Goal: Task Accomplishment & Management: Manage account settings

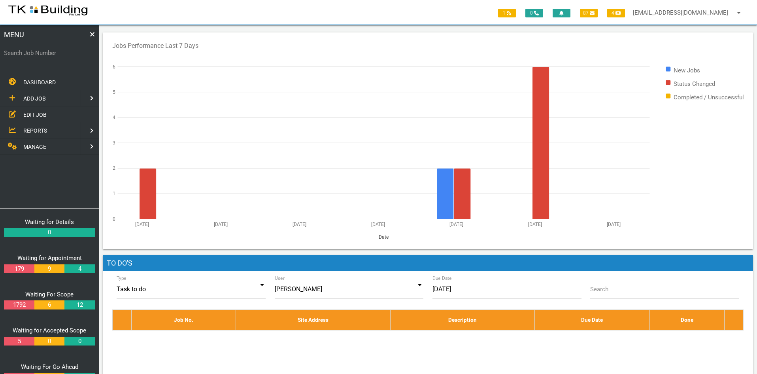
click at [31, 111] on span "EDIT JOB" at bounding box center [34, 114] width 23 height 6
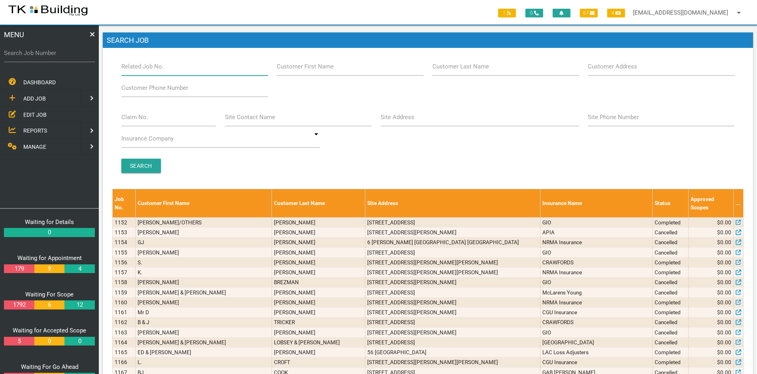
click at [176, 68] on input "Related Job No." at bounding box center [194, 66] width 147 height 18
type input "26503"
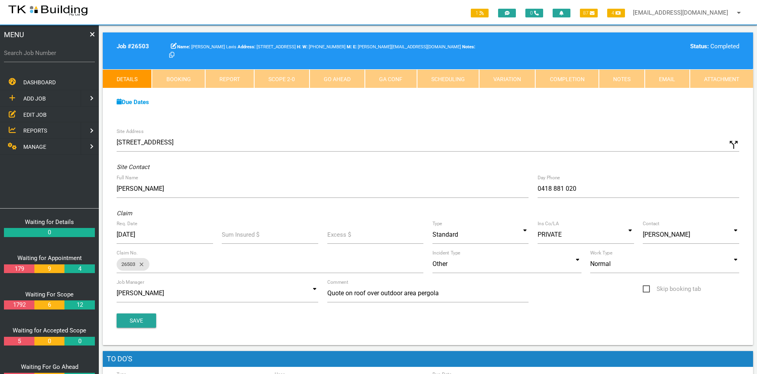
click at [622, 78] on link "Notes" at bounding box center [622, 78] width 46 height 19
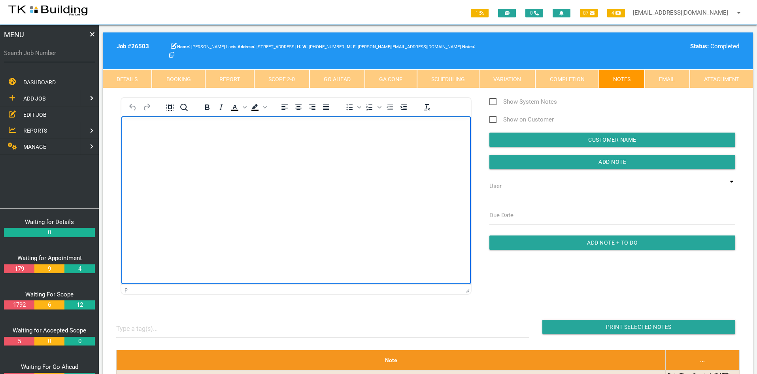
click at [336, 152] on html at bounding box center [296, 134] width 350 height 36
click at [226, 129] on p "Dave attended site on Wednesday" at bounding box center [296, 129] width 330 height 6
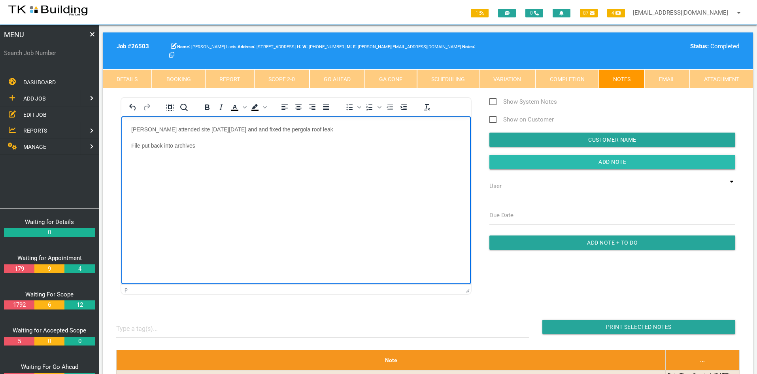
click at [608, 158] on input "Add Note" at bounding box center [612, 162] width 246 height 14
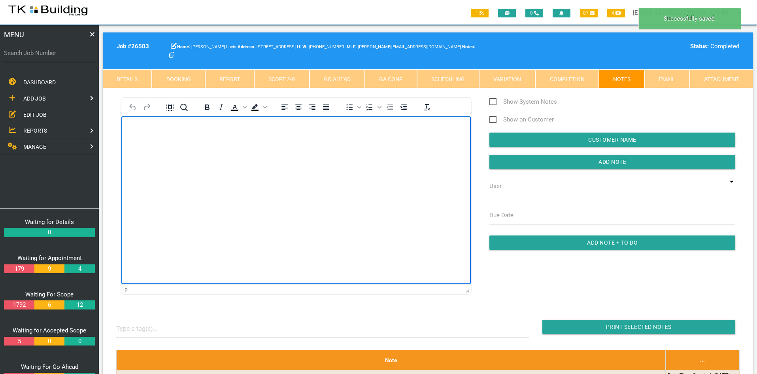
click at [358, 152] on html at bounding box center [296, 134] width 350 height 36
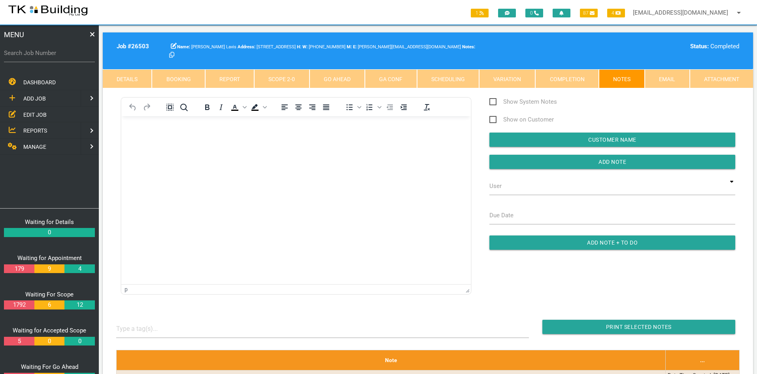
click at [30, 113] on span "EDIT JOB" at bounding box center [34, 114] width 23 height 6
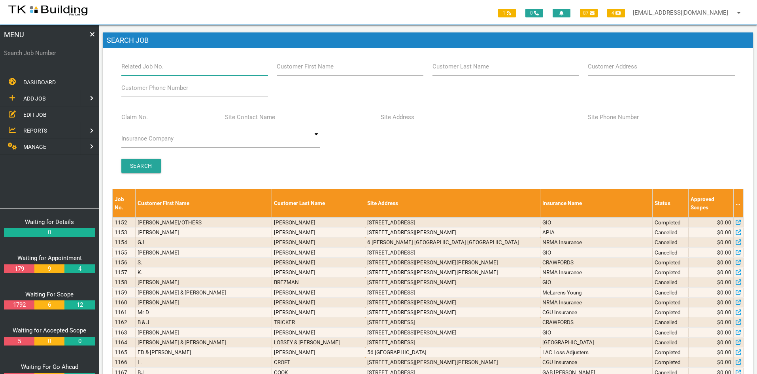
click at [172, 71] on input "Related Job No." at bounding box center [194, 66] width 147 height 18
type input "27826"
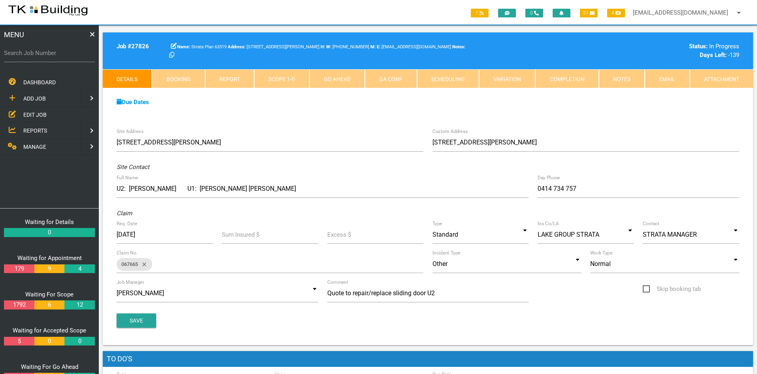
click at [297, 115] on div "Due Dates Waiting for Appointment From 31/01/2025 To 13/02/2025 Waiting For Sco…" at bounding box center [428, 106] width 650 height 36
click at [613, 81] on link "Notes" at bounding box center [622, 78] width 46 height 19
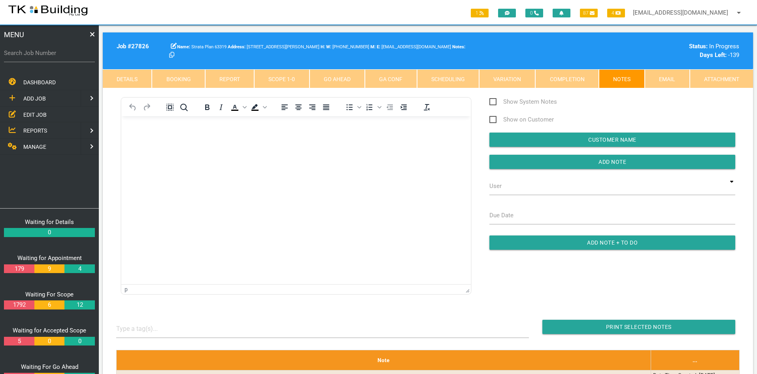
click at [316, 152] on html at bounding box center [296, 134] width 350 height 36
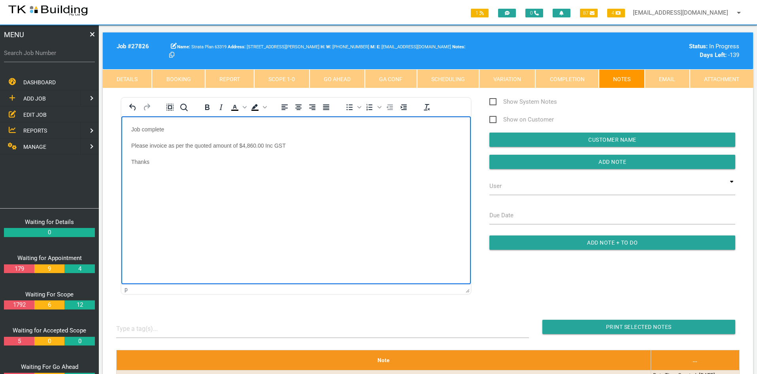
click at [316, 185] on html "Job complete Please invoice as per the quoted amount of $4,860.00 Inc GST Thanks" at bounding box center [296, 150] width 350 height 68
click at [586, 156] on input "Add Note" at bounding box center [612, 162] width 246 height 14
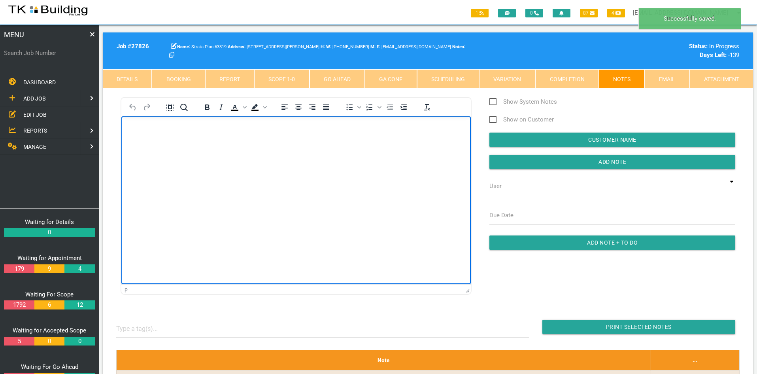
click at [369, 152] on html at bounding box center [296, 134] width 350 height 36
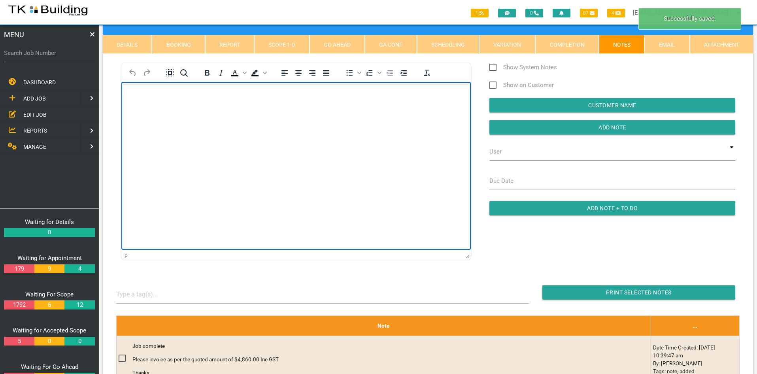
scroll to position [79, 0]
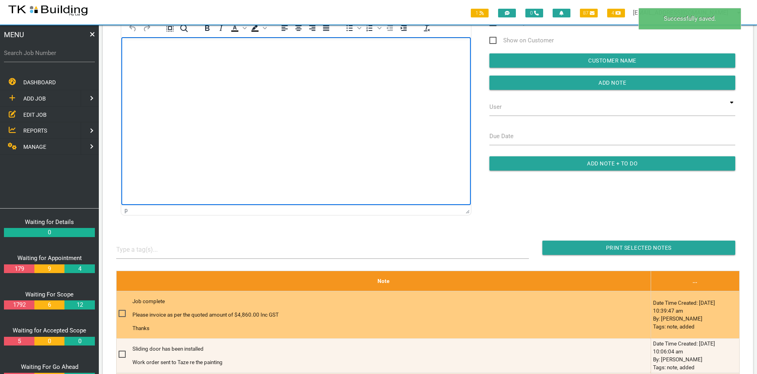
click at [122, 311] on span at bounding box center [126, 313] width 14 height 10
click at [122, 311] on input "checkbox" at bounding box center [121, 310] width 5 height 5
checkbox input "true"
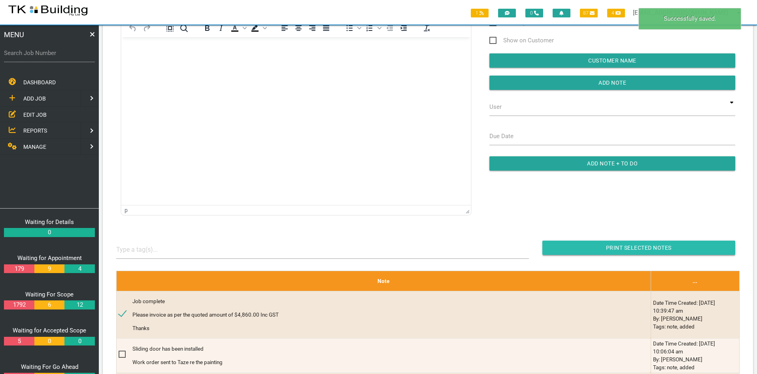
click at [624, 248] on input "Print Selected Notes" at bounding box center [638, 247] width 193 height 14
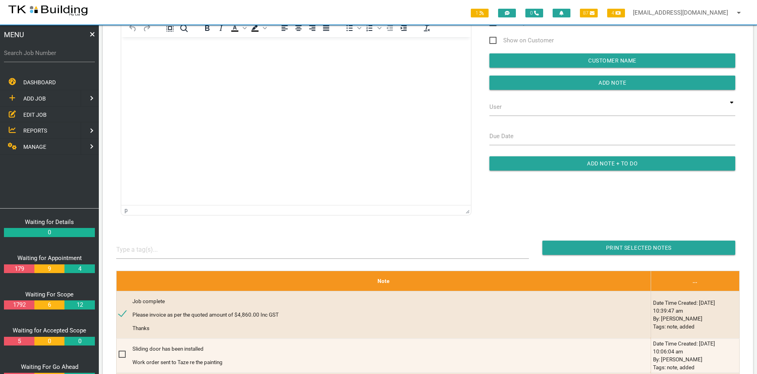
click at [28, 112] on span "EDIT JOB" at bounding box center [34, 114] width 23 height 6
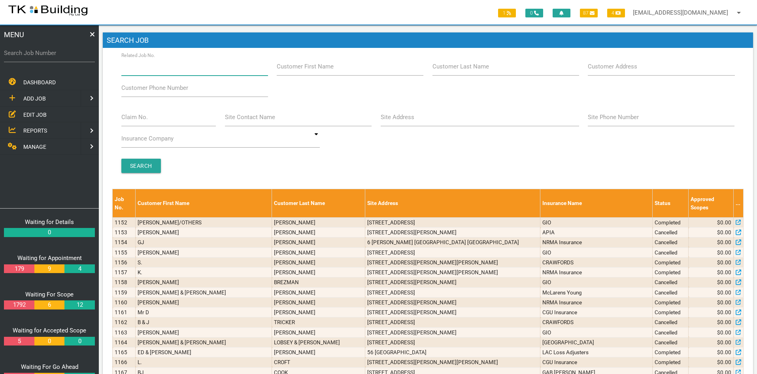
click at [176, 70] on input "Related Job No." at bounding box center [194, 66] width 147 height 18
type input "27919"
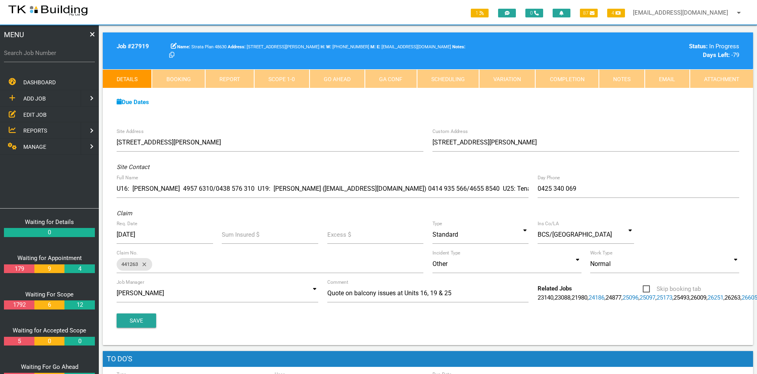
click at [281, 83] on link "Scope 1 - 0" at bounding box center [281, 78] width 55 height 19
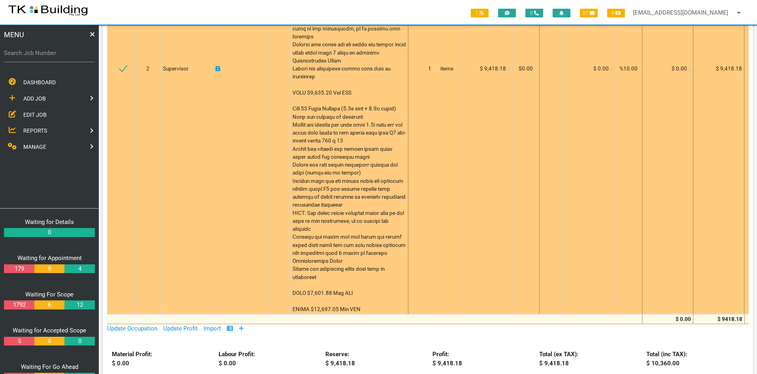
scroll to position [474, 0]
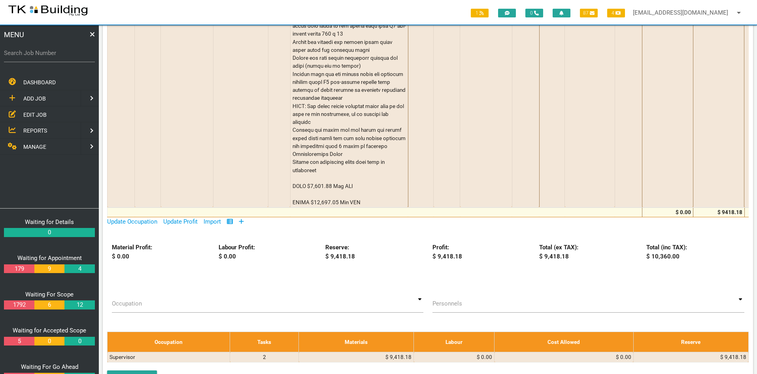
click at [27, 115] on span "EDIT JOB" at bounding box center [34, 114] width 23 height 6
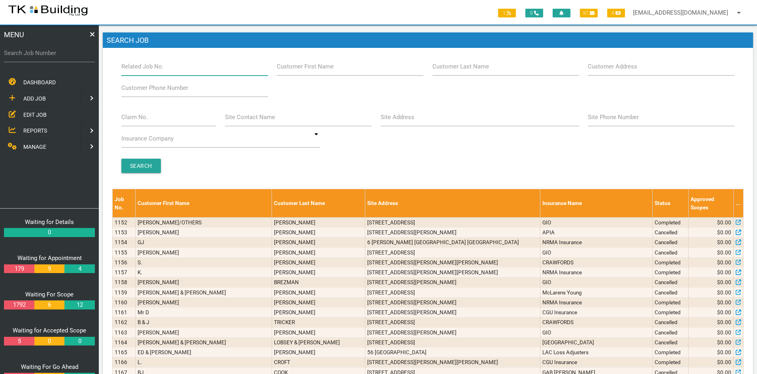
click at [185, 70] on input "Related Job No." at bounding box center [194, 66] width 147 height 18
type input "27919"
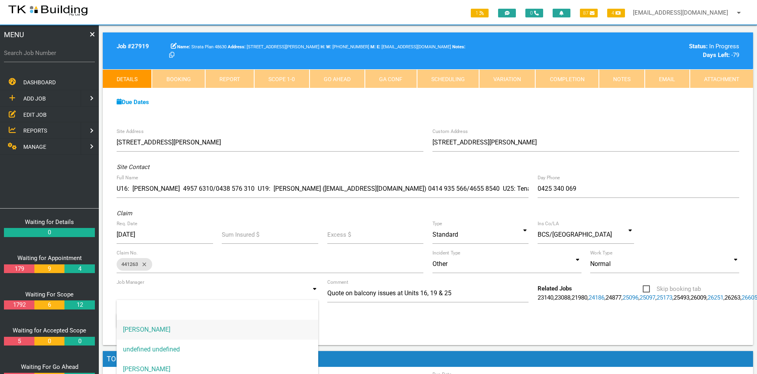
click at [304, 295] on input at bounding box center [218, 293] width 202 height 18
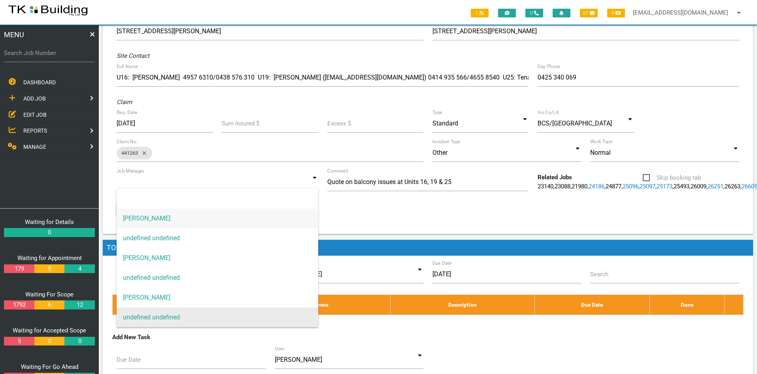
scroll to position [119, 0]
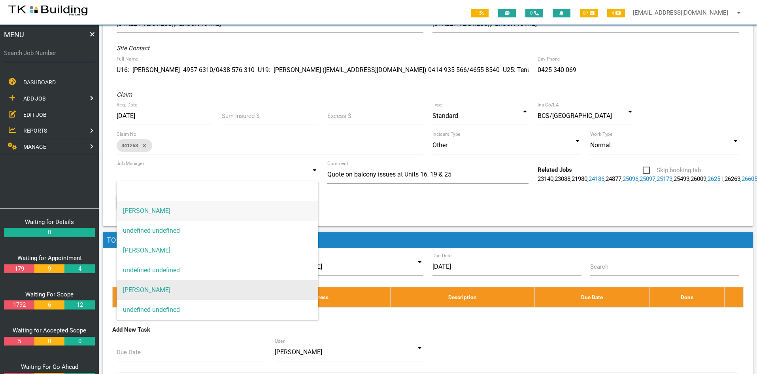
click at [160, 287] on span "Andrew Preston" at bounding box center [218, 290] width 202 height 20
type input "Andrew Preston"
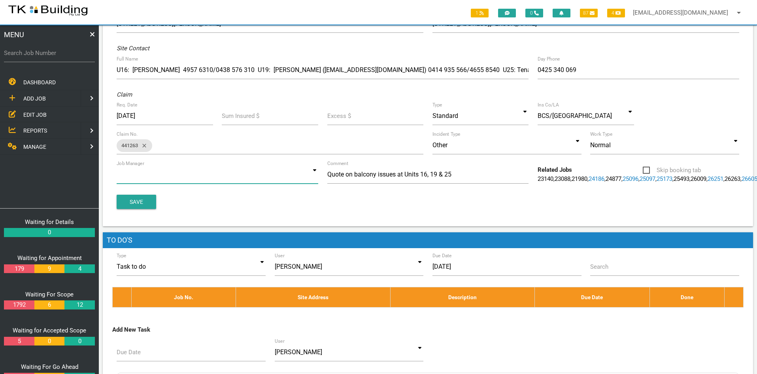
click at [314, 175] on input at bounding box center [218, 174] width 202 height 18
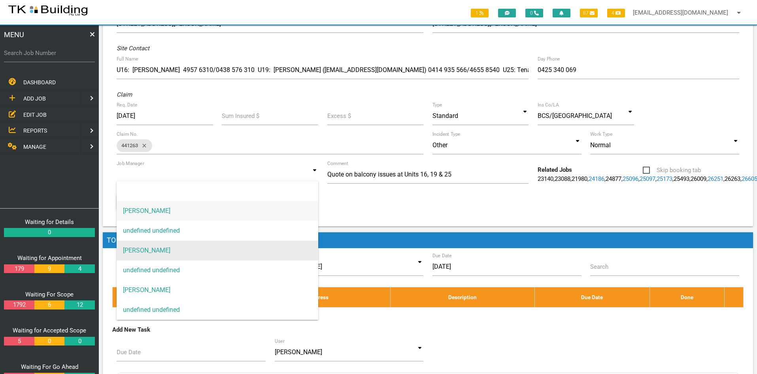
click at [170, 247] on span "Andrew Sweet" at bounding box center [218, 250] width 202 height 20
type input "Andrew Sweet"
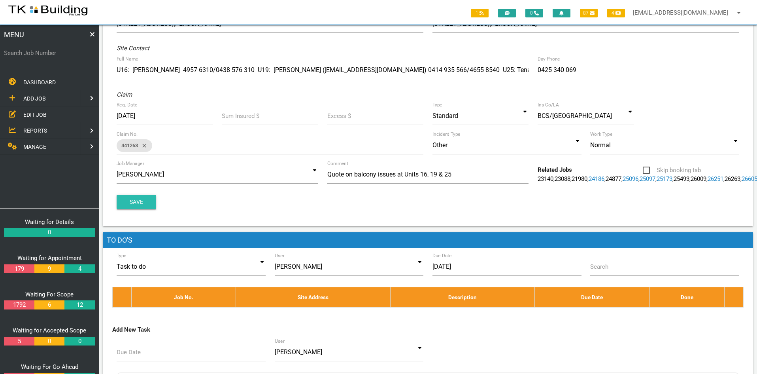
click at [139, 209] on button "Save" at bounding box center [137, 202] width 40 height 14
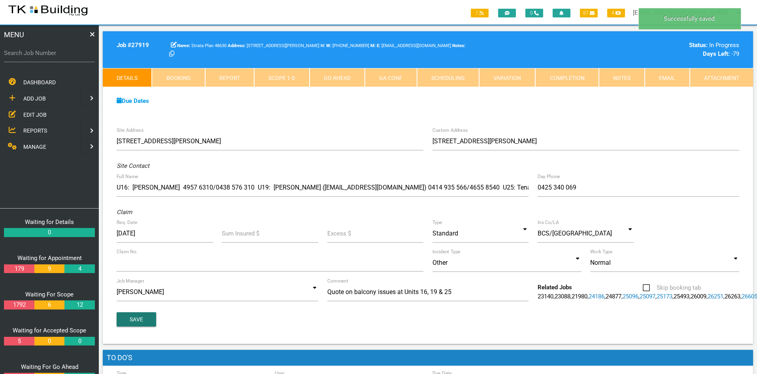
scroll to position [0, 0]
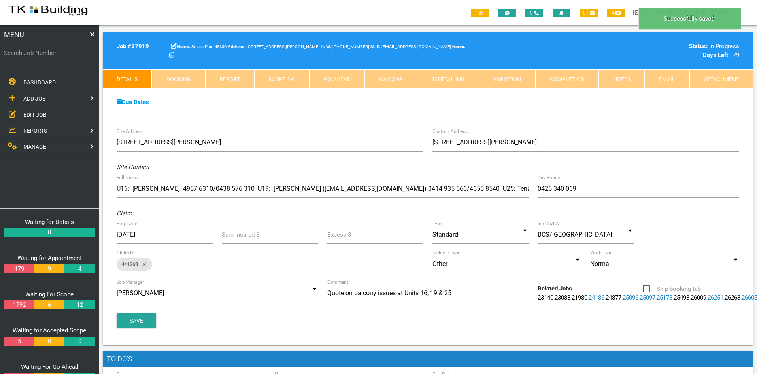
click at [612, 93] on div "Due Dates Waiting for Appointment From 01/04/2025 To 14/04/2025 Waiting For Sco…" at bounding box center [428, 106] width 650 height 36
click at [621, 78] on link "Notes" at bounding box center [622, 78] width 46 height 19
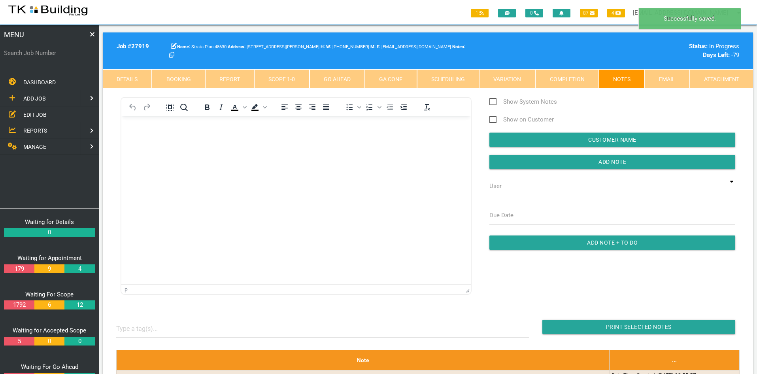
click at [280, 152] on html at bounding box center [296, 134] width 350 height 36
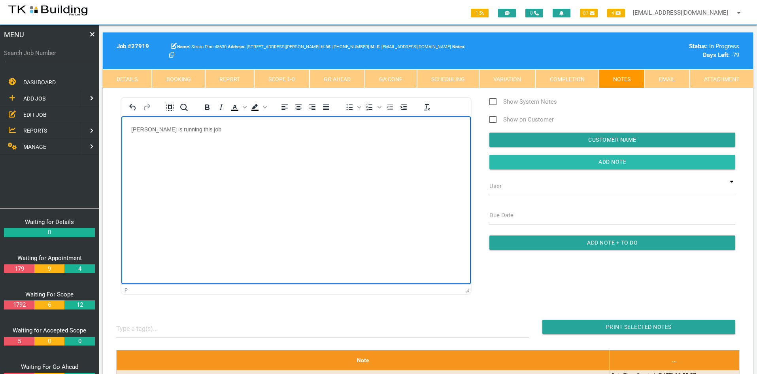
click at [597, 160] on input "button" at bounding box center [612, 162] width 246 height 14
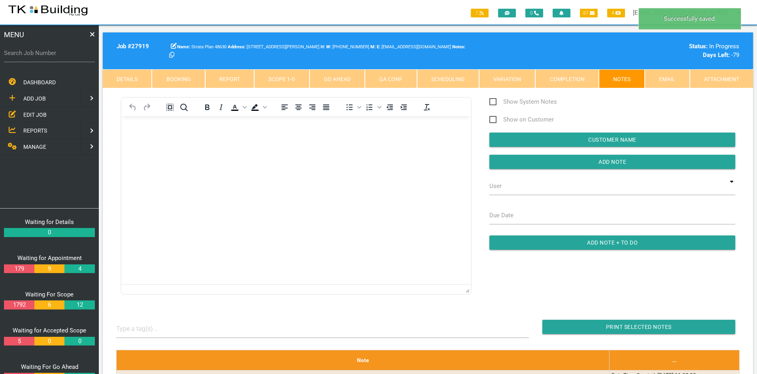
click at [323, 152] on html at bounding box center [296, 134] width 350 height 36
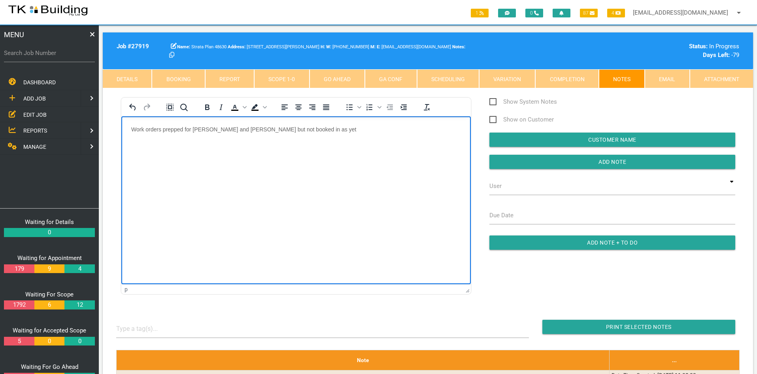
click at [323, 152] on html "Work orders prepped for Dave and Taze but not booked in as yet" at bounding box center [296, 134] width 350 height 36
click at [610, 162] on input "Add Note" at bounding box center [612, 162] width 246 height 14
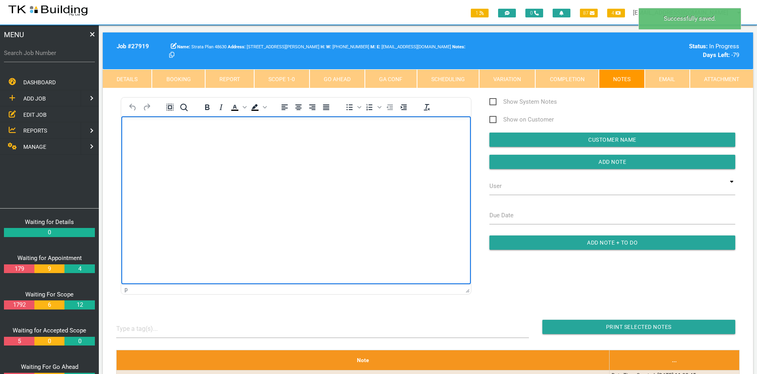
click at [354, 152] on html at bounding box center [296, 134] width 350 height 36
click at [39, 113] on span "EDIT JOB" at bounding box center [34, 114] width 23 height 6
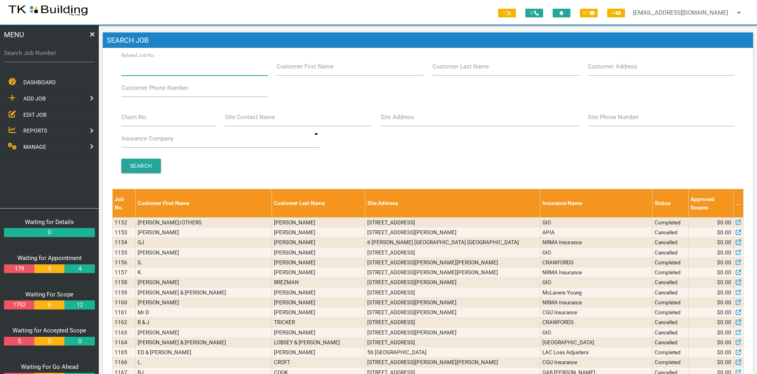
click at [181, 71] on input "Related Job No." at bounding box center [194, 66] width 147 height 18
type input "28148"
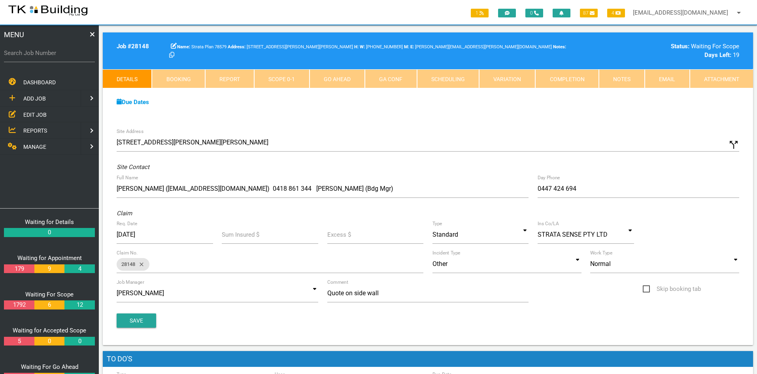
drag, startPoint x: 300, startPoint y: 122, endPoint x: 293, endPoint y: 121, distance: 7.6
click at [300, 123] on div "Due Dates Waiting for Appointment From 02/09/2025 To 15/09/2025 Waiting For Sco…" at bounding box center [428, 106] width 650 height 36
click at [397, 127] on div "Site Address 61 Donald St, Nelson Bay NSW 2315, Australia call_split Custom Add…" at bounding box center [428, 234] width 650 height 221
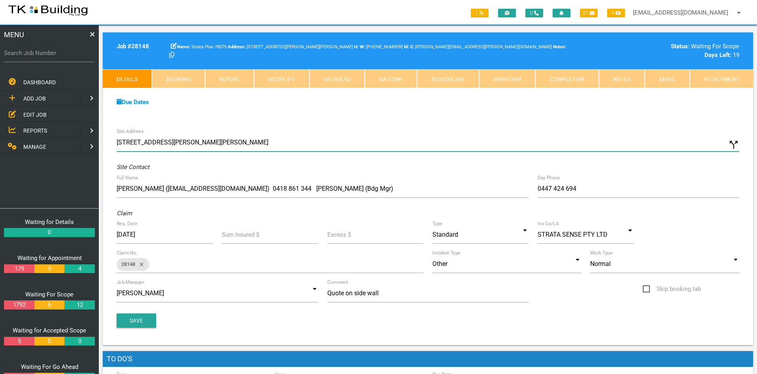
click at [389, 134] on input "61 Donald St, Nelson Bay NSW 2315, Australia" at bounding box center [428, 142] width 623 height 18
click at [29, 111] on span "EDIT JOB" at bounding box center [34, 114] width 23 height 6
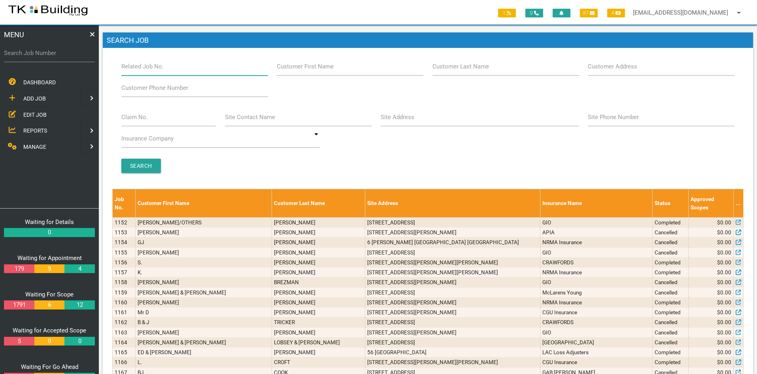
click at [172, 71] on input "Related Job No." at bounding box center [194, 66] width 147 height 18
type input "28152"
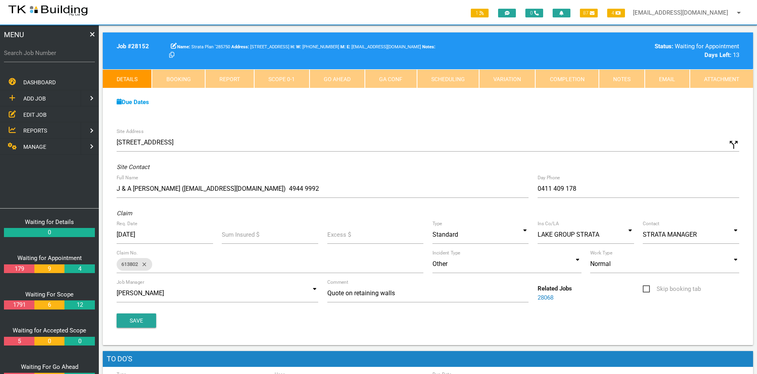
click at [427, 119] on div "Due Dates Waiting for Appointment From 10/09/2025 To 23/09/2025 Waiting For Sco…" at bounding box center [428, 106] width 650 height 36
click at [621, 79] on link "Notes" at bounding box center [622, 78] width 46 height 19
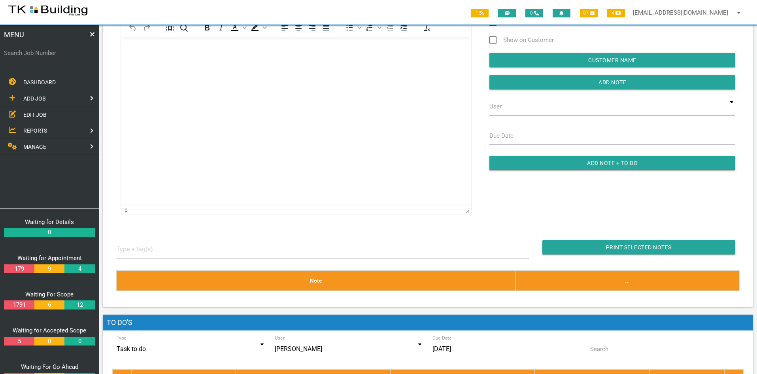
scroll to position [79, 0]
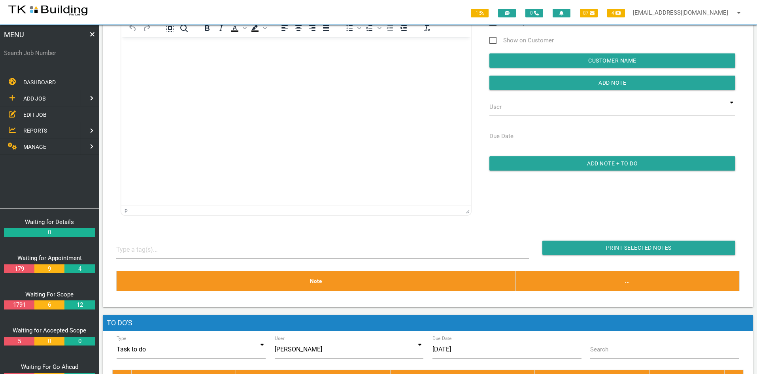
click at [237, 73] on html at bounding box center [296, 55] width 350 height 36
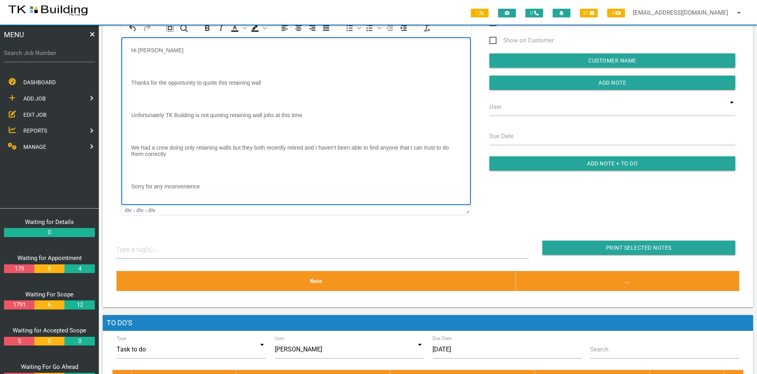
scroll to position [59, 0]
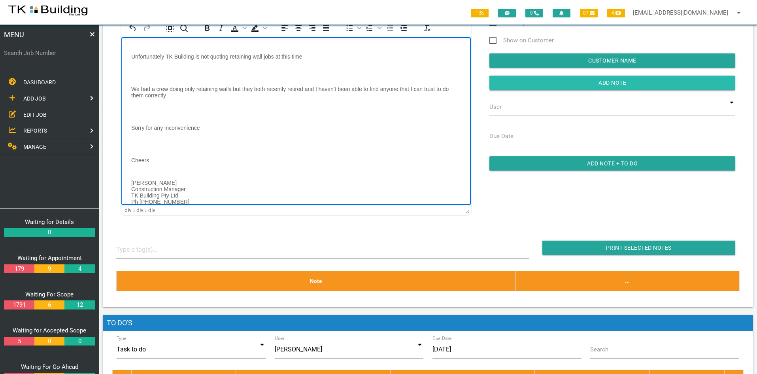
click at [620, 83] on input "Add Note" at bounding box center [612, 83] width 246 height 14
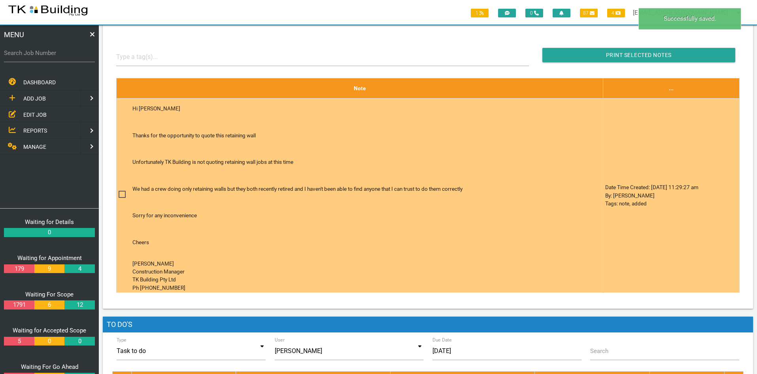
scroll to position [79, 0]
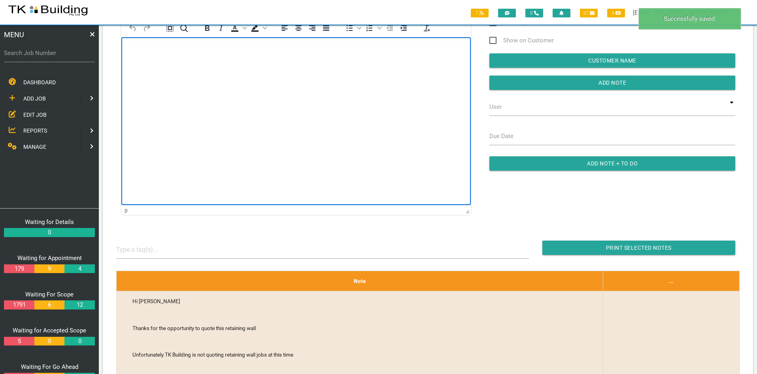
click at [184, 73] on html at bounding box center [296, 55] width 350 height 36
click at [359, 73] on html at bounding box center [296, 55] width 350 height 36
click at [30, 113] on span "EDIT JOB" at bounding box center [34, 114] width 23 height 6
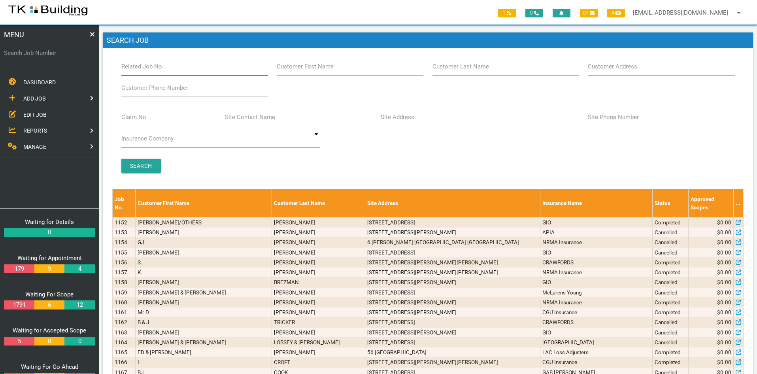
click at [177, 69] on input "Related Job No." at bounding box center [194, 66] width 147 height 18
type input "27924"
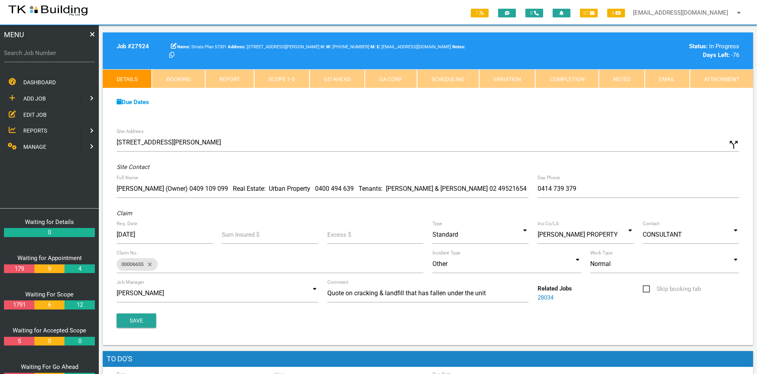
click at [351, 115] on div "Due Dates Waiting for Appointment From 04/04/2025 To 17/04/2025 Waiting For Sco…" at bounding box center [428, 106] width 650 height 36
click at [285, 77] on link "Scope 1 - 0" at bounding box center [281, 78] width 55 height 19
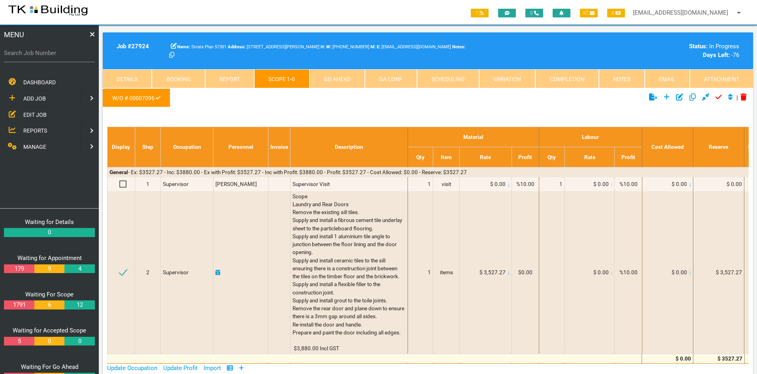
click at [306, 108] on ul "W/O # 00007096" at bounding box center [320, 99] width 434 height 22
click at [428, 106] on ul "W/O # 00007096" at bounding box center [320, 99] width 434 height 22
click at [127, 75] on link "Details" at bounding box center [127, 78] width 49 height 19
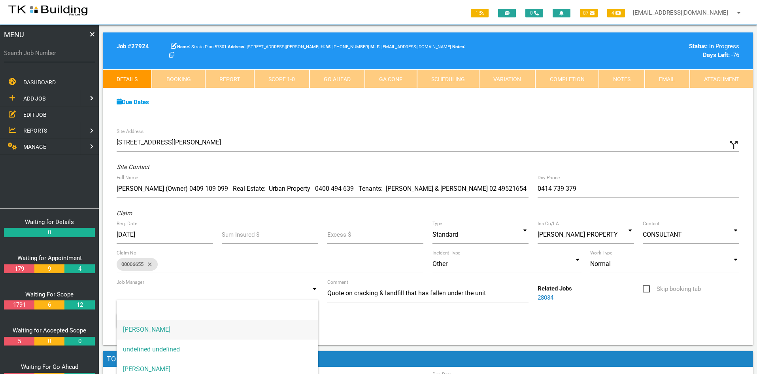
click at [305, 294] on input at bounding box center [218, 293] width 202 height 18
click at [166, 363] on span "Andrew Sweet" at bounding box center [218, 369] width 202 height 20
type input "Andrew Sweet"
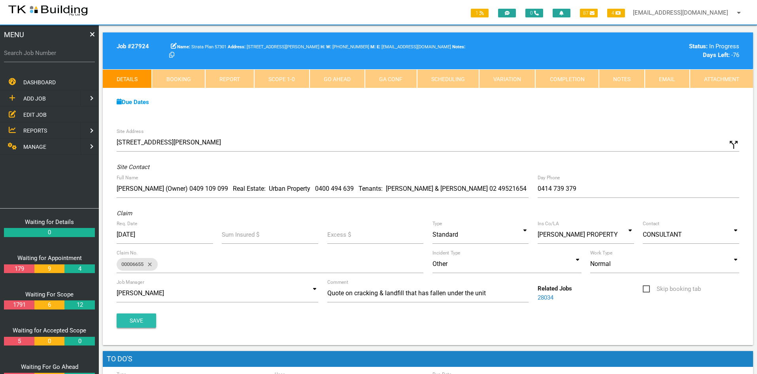
click at [137, 318] on button "Save" at bounding box center [137, 320] width 40 height 14
click at [384, 102] on div "Due Dates" at bounding box center [427, 102] width 631 height 9
click at [368, 117] on div "Due Dates Waiting for Appointment From 04/04/2025 To 17/04/2025 Waiting For Sco…" at bounding box center [428, 106] width 650 height 36
click at [621, 77] on link "Notes" at bounding box center [622, 78] width 46 height 19
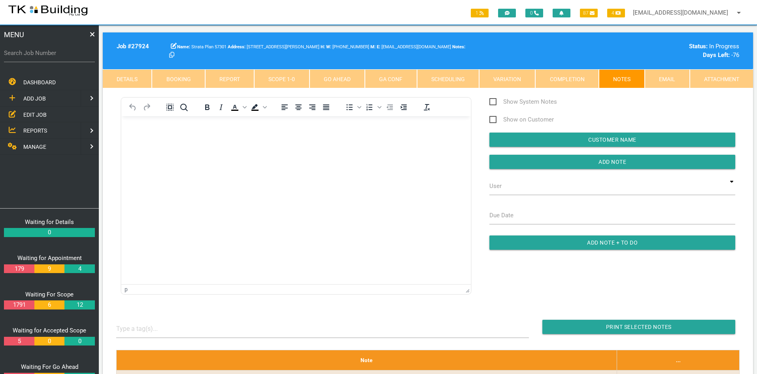
click at [200, 152] on html at bounding box center [296, 134] width 350 height 36
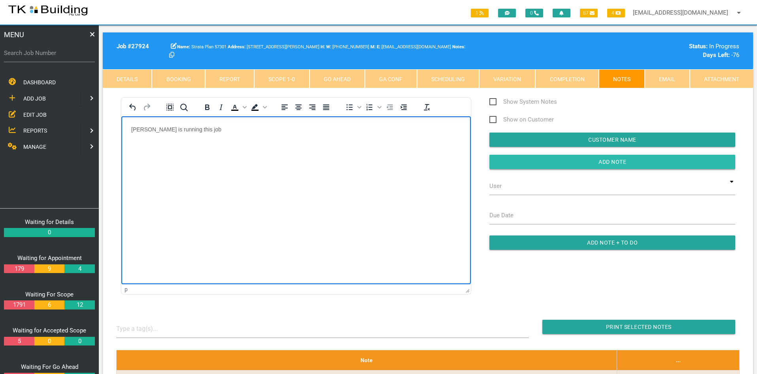
click at [590, 166] on input "Add Note" at bounding box center [612, 162] width 246 height 14
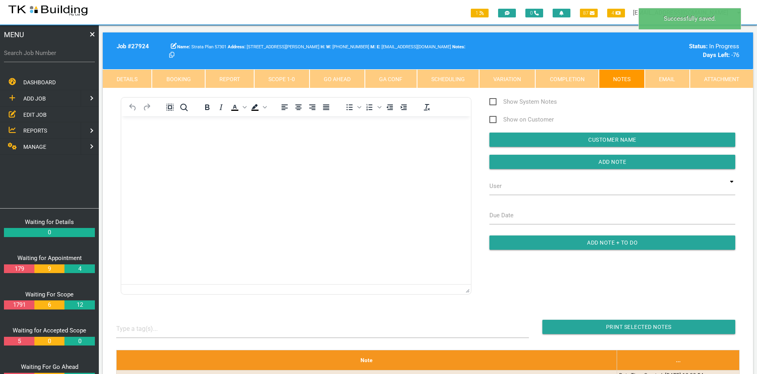
click at [293, 152] on html at bounding box center [296, 134] width 350 height 36
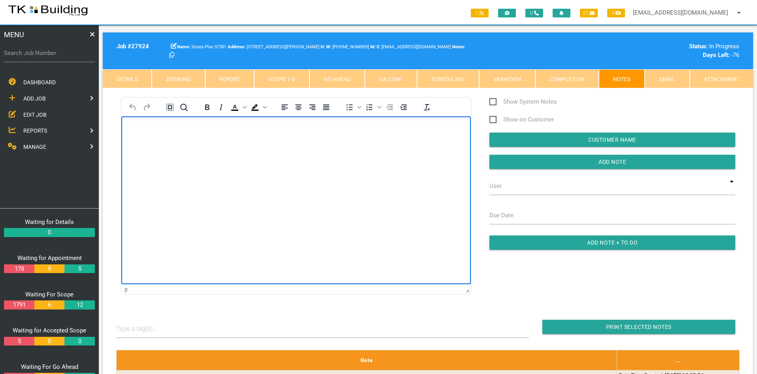
click at [216, 152] on html at bounding box center [296, 134] width 350 height 36
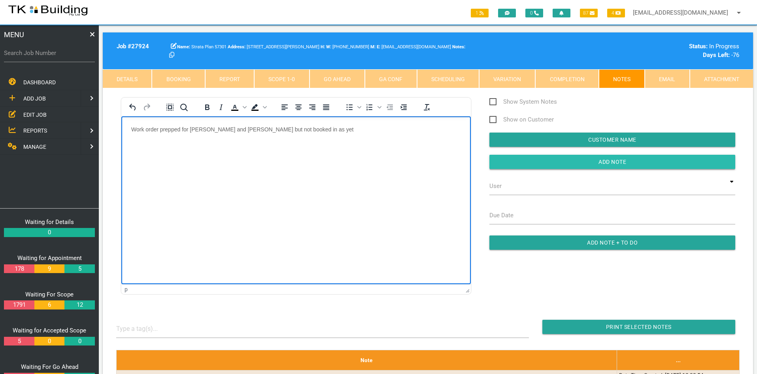
click at [607, 161] on input "Add Note" at bounding box center [612, 162] width 246 height 14
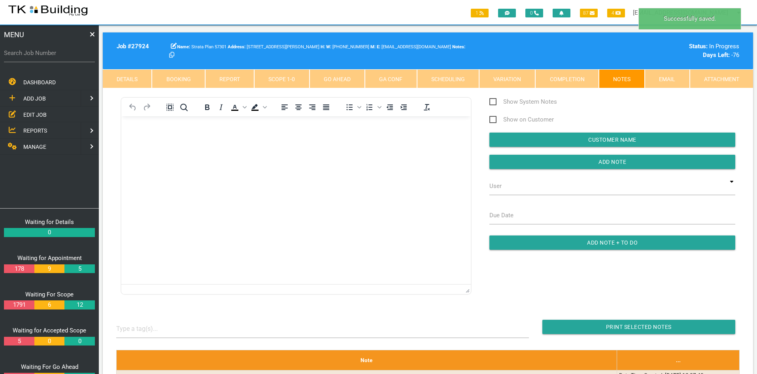
click at [392, 152] on html at bounding box center [296, 134] width 350 height 36
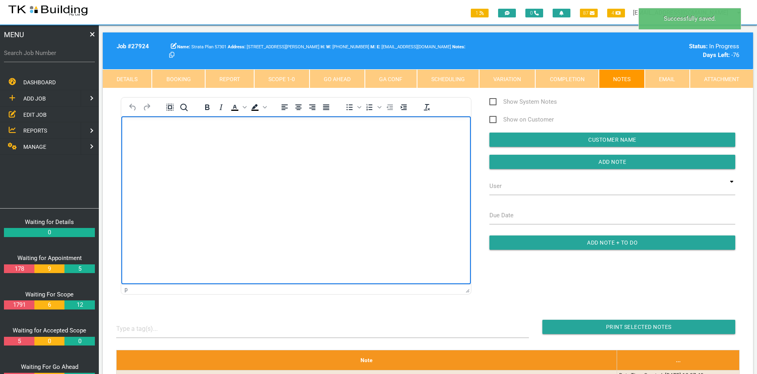
click at [327, 152] on html at bounding box center [296, 134] width 350 height 36
click at [285, 80] on link "Scope 1 - 0" at bounding box center [281, 78] width 55 height 19
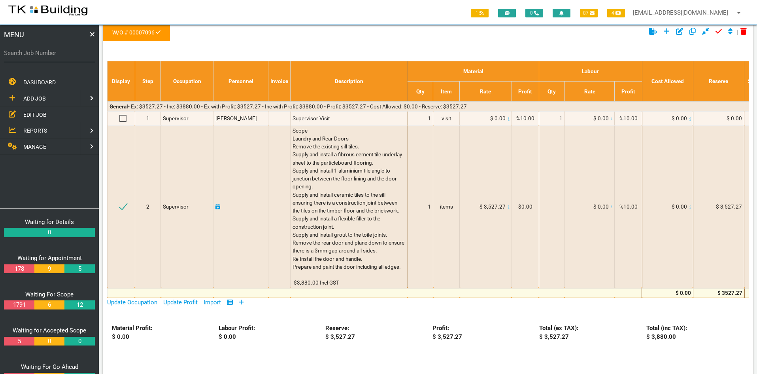
scroll to position [79, 0]
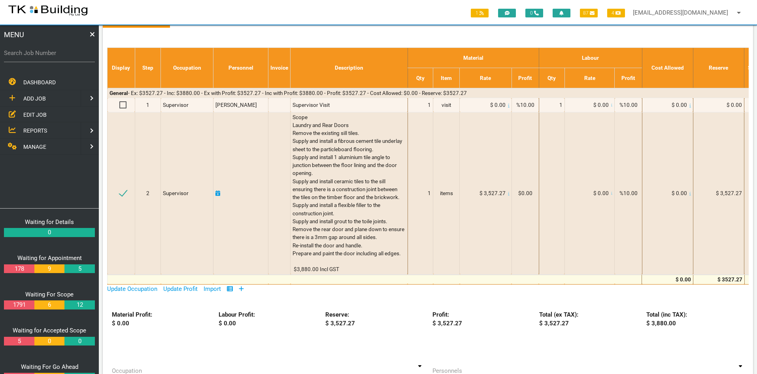
click at [31, 113] on span "EDIT JOB" at bounding box center [34, 114] width 23 height 6
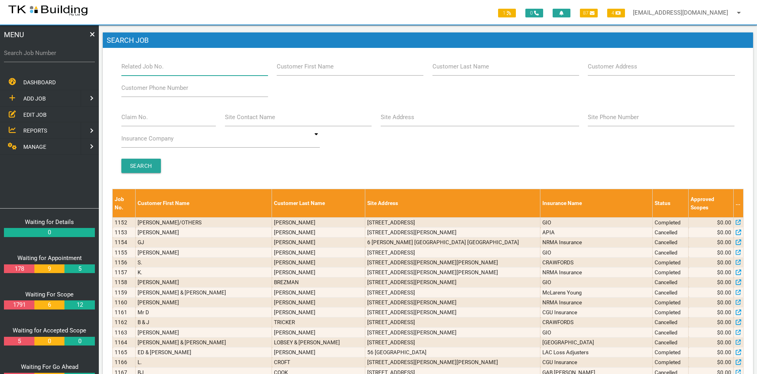
click at [173, 70] on input "Related Job No." at bounding box center [194, 66] width 147 height 18
type input "27938"
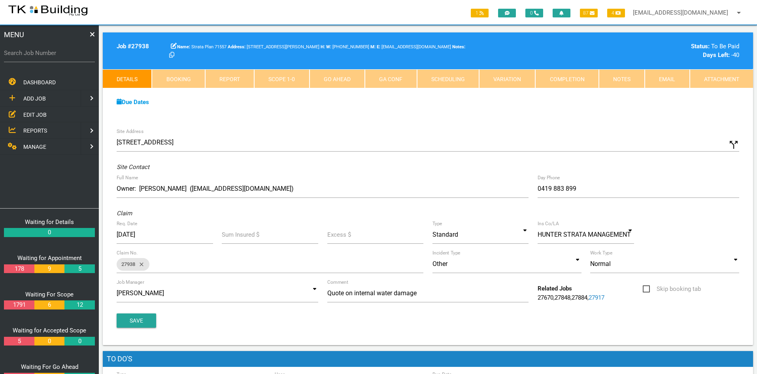
click at [397, 123] on div "Due Dates Waiting for Appointment From 14/04/2025 To 25/04/2025 Waiting For Sco…" at bounding box center [428, 106] width 650 height 36
click at [506, 117] on div "Due Dates Waiting for Appointment From 14/04/2025 To 25/04/2025 Waiting For Sco…" at bounding box center [428, 106] width 650 height 36
click at [382, 112] on div "Due Dates Waiting for Appointment From 14/04/2025 To 25/04/2025 Waiting For Sco…" at bounding box center [428, 106] width 650 height 36
click at [364, 115] on div "Due Dates Waiting for Appointment From 14/04/2025 To 25/04/2025 Waiting For Sco…" at bounding box center [428, 106] width 650 height 36
click at [373, 117] on div "Due Dates Waiting for Appointment From 14/04/2025 To 25/04/2025 Waiting For Sco…" at bounding box center [428, 106] width 650 height 36
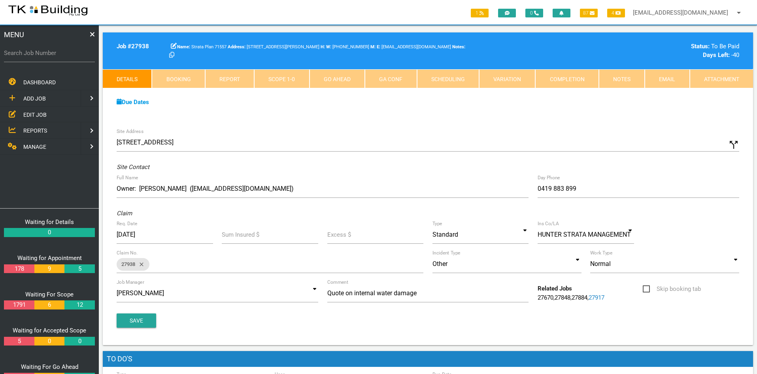
click at [372, 102] on div "Due Dates" at bounding box center [427, 102] width 631 height 9
click at [614, 77] on link "Notes" at bounding box center [622, 78] width 46 height 19
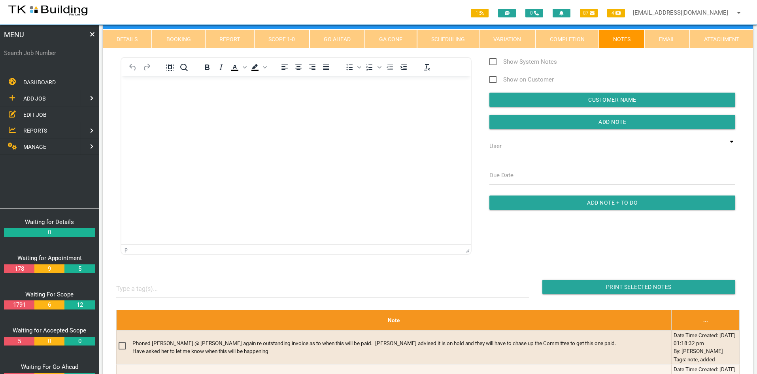
scroll to position [40, 0]
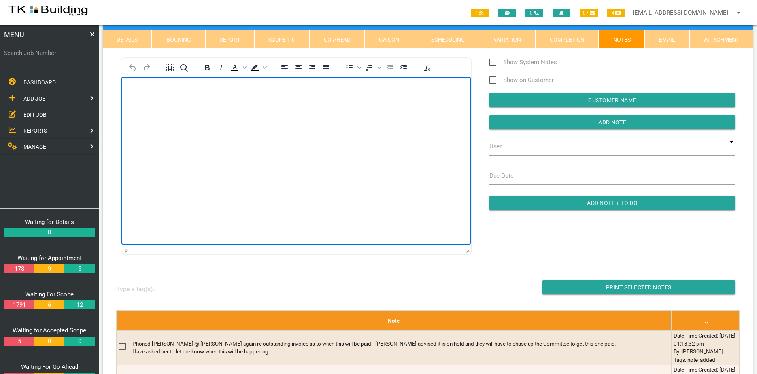
click at [290, 113] on html at bounding box center [296, 95] width 350 height 36
click at [297, 113] on html at bounding box center [296, 95] width 350 height 36
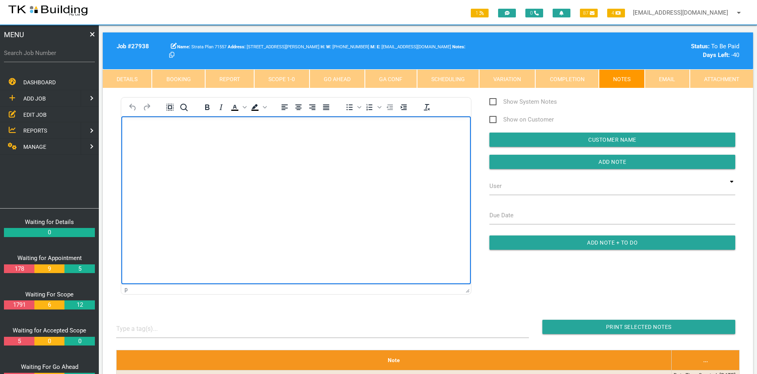
click at [295, 152] on html at bounding box center [296, 134] width 350 height 36
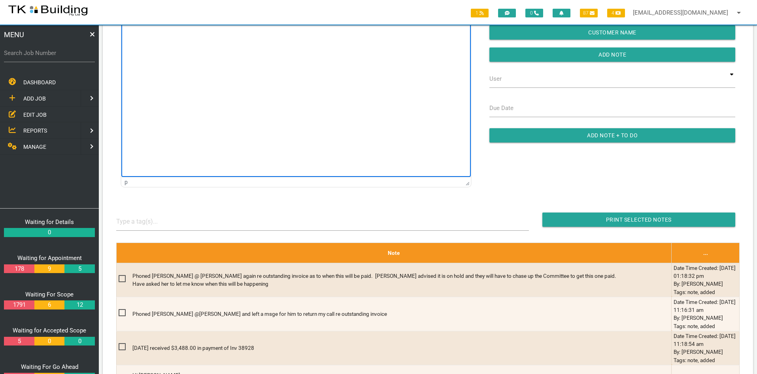
scroll to position [40, 0]
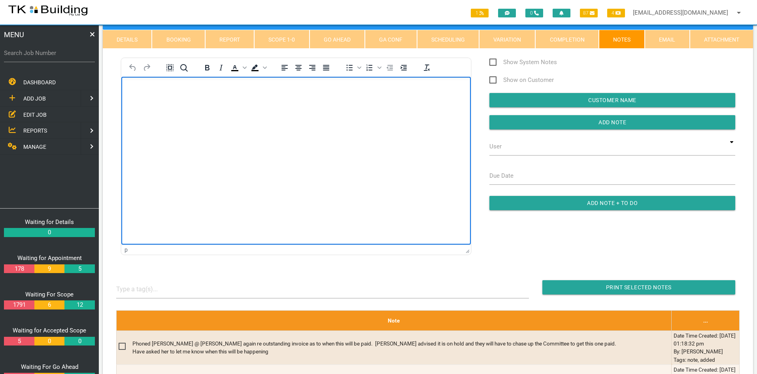
click at [30, 114] on span "EDIT JOB" at bounding box center [34, 114] width 23 height 6
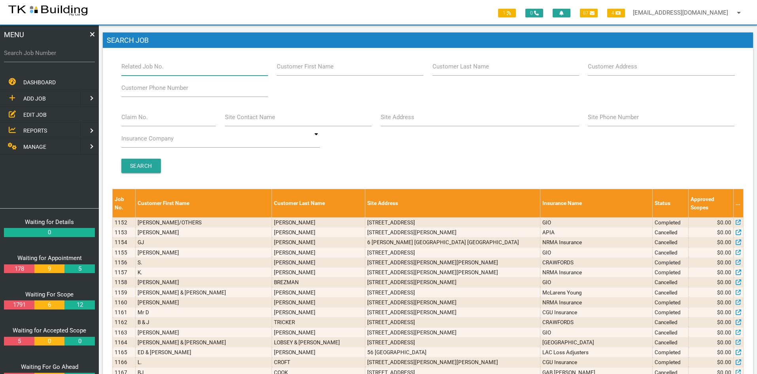
click at [189, 66] on input "Related Job No." at bounding box center [194, 66] width 147 height 18
type input "27924"
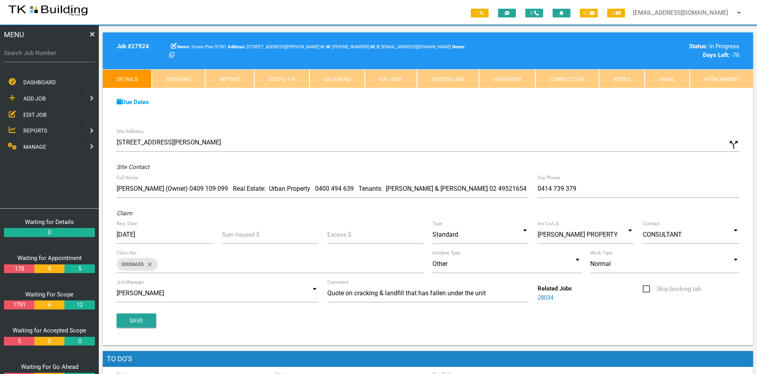
click at [623, 81] on link "Notes" at bounding box center [622, 78] width 46 height 19
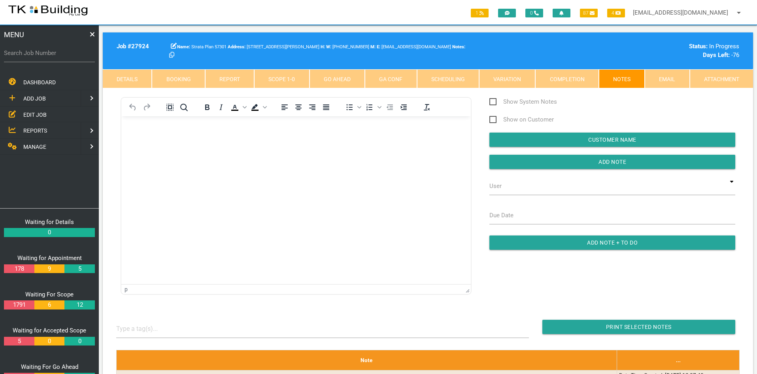
click at [310, 152] on html at bounding box center [296, 134] width 350 height 36
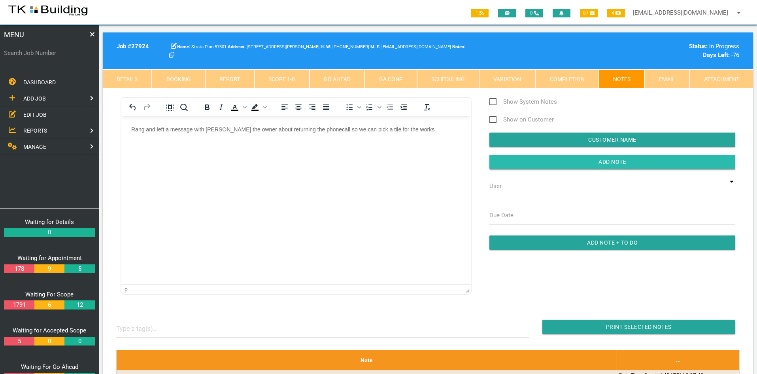
click at [613, 160] on input "button" at bounding box center [612, 162] width 246 height 14
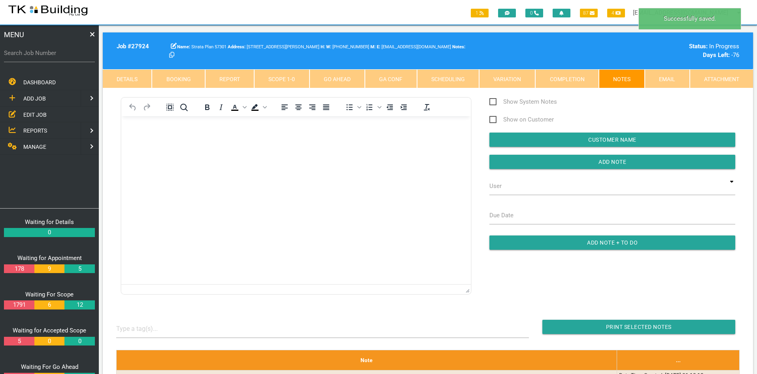
click at [374, 152] on html at bounding box center [296, 134] width 350 height 36
click at [29, 115] on span "EDIT JOB" at bounding box center [34, 114] width 23 height 6
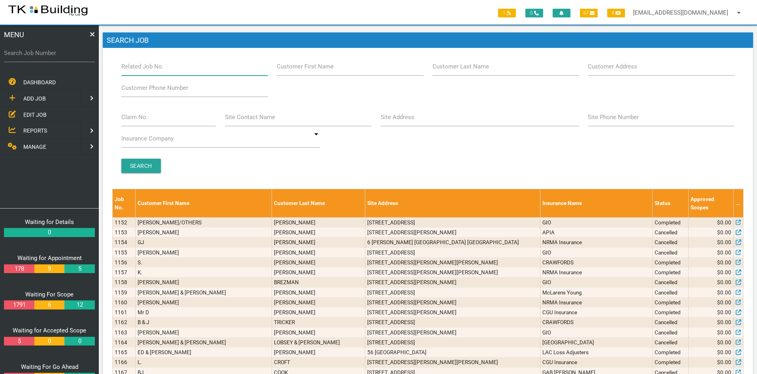
click at [176, 72] on input "Related Job No." at bounding box center [194, 66] width 147 height 18
type input "27378"
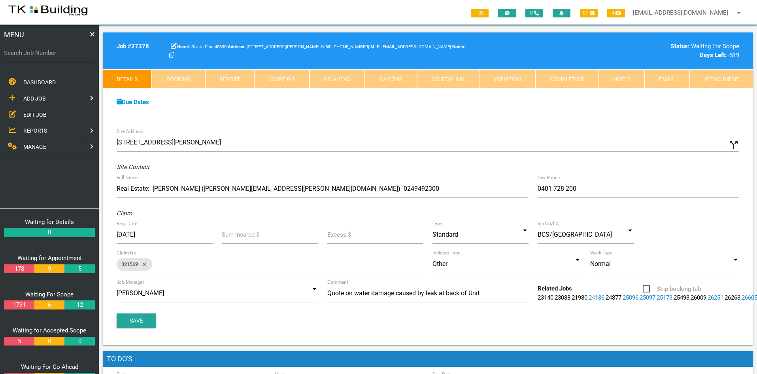
click at [385, 117] on div "Due Dates Waiting for Appointment From 13/03/2024 To 26/03/2024 Waiting For Sco…" at bounding box center [428, 106] width 650 height 36
click at [621, 76] on link "Notes" at bounding box center [622, 78] width 46 height 19
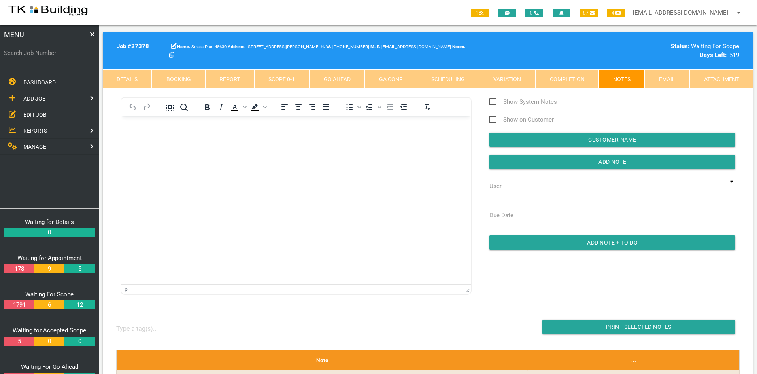
click at [301, 152] on html at bounding box center [296, 134] width 350 height 36
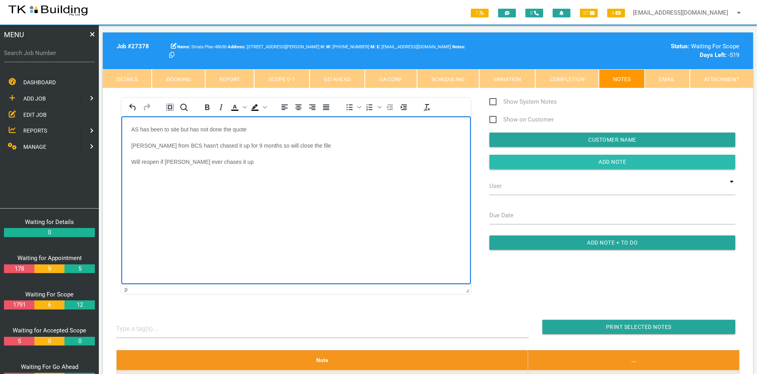
click at [600, 161] on input "Add Note" at bounding box center [612, 162] width 246 height 14
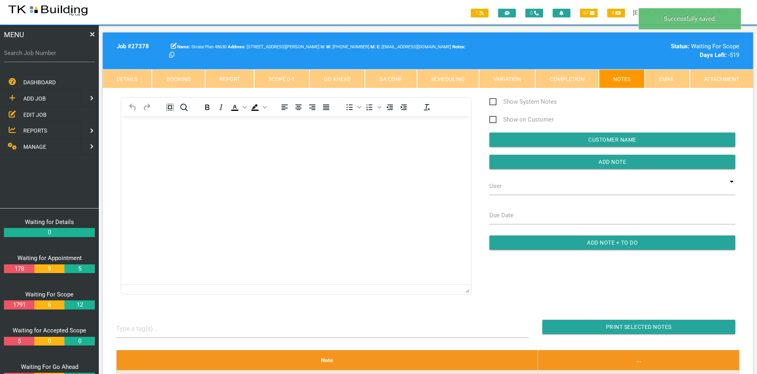
click at [319, 152] on html at bounding box center [296, 134] width 350 height 36
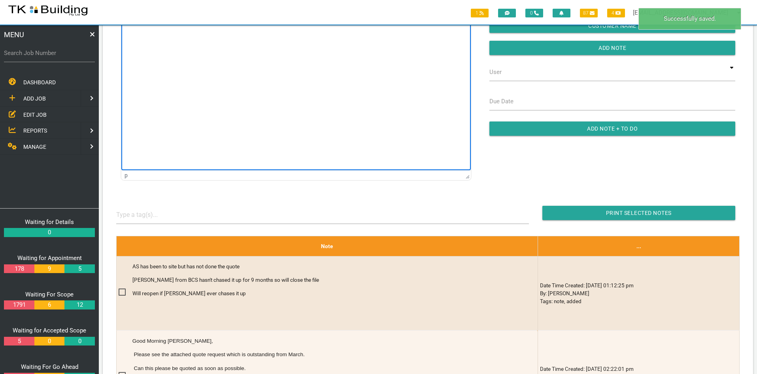
scroll to position [119, 0]
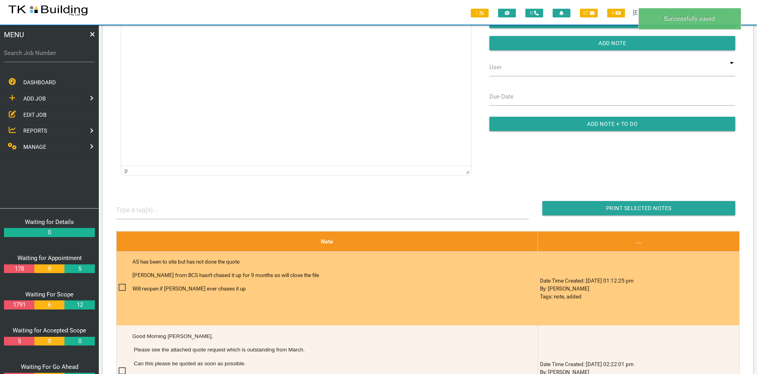
click at [123, 287] on span at bounding box center [126, 287] width 14 height 10
click at [123, 287] on input "checkbox" at bounding box center [121, 284] width 5 height 5
checkbox input "true"
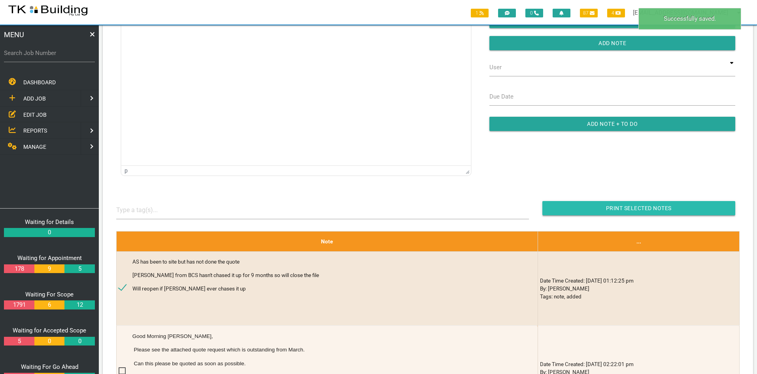
click at [659, 208] on input "Print Selected Notes" at bounding box center [638, 208] width 193 height 14
